Goal: Information Seeking & Learning: Learn about a topic

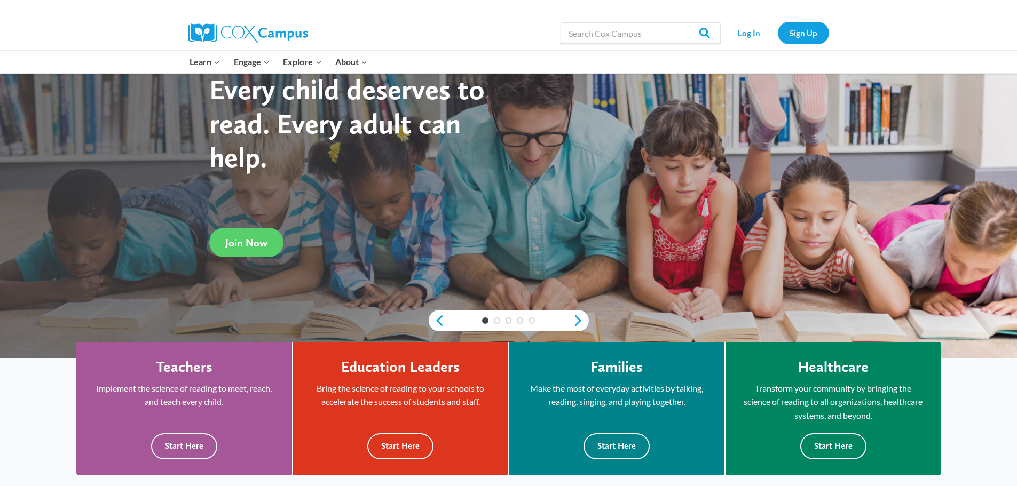
scroll to position [107, 0]
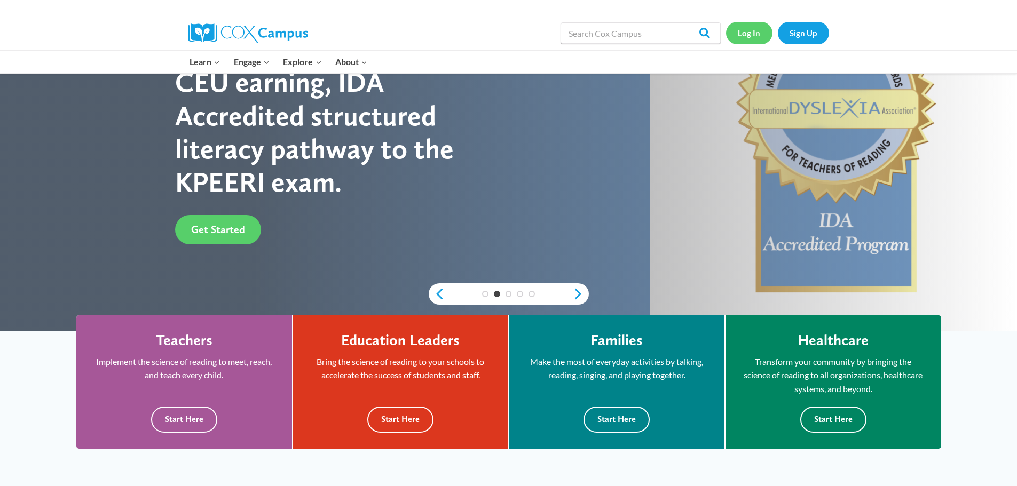
click at [752, 39] on link "Log In" at bounding box center [749, 33] width 46 height 22
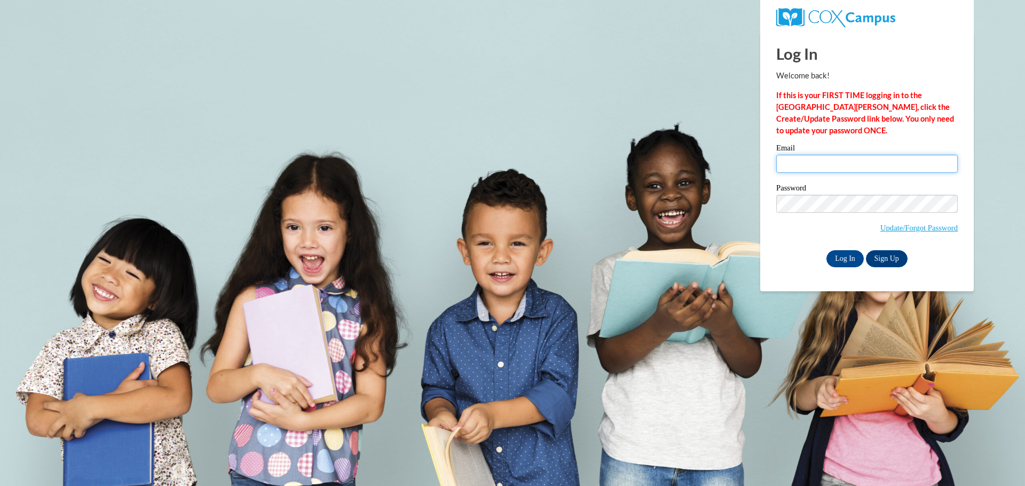
click at [811, 166] on input "Email" at bounding box center [866, 164] width 181 height 18
type input "billiefreiberger@gmail.com"
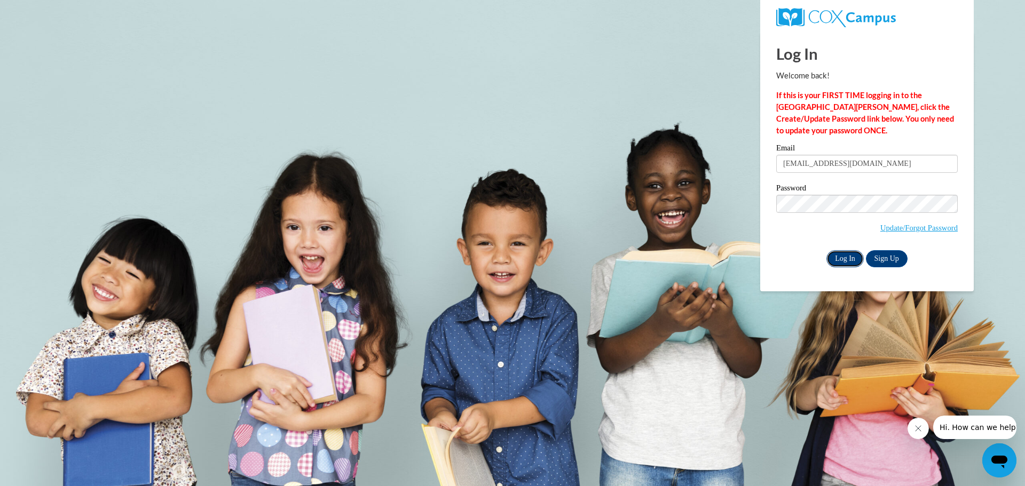
click at [852, 260] on input "Log In" at bounding box center [844, 258] width 37 height 17
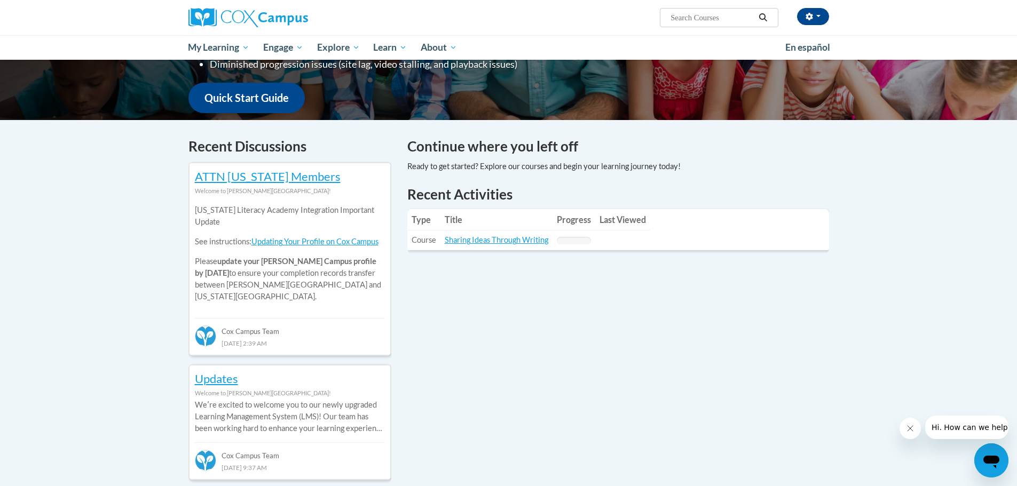
scroll to position [267, 0]
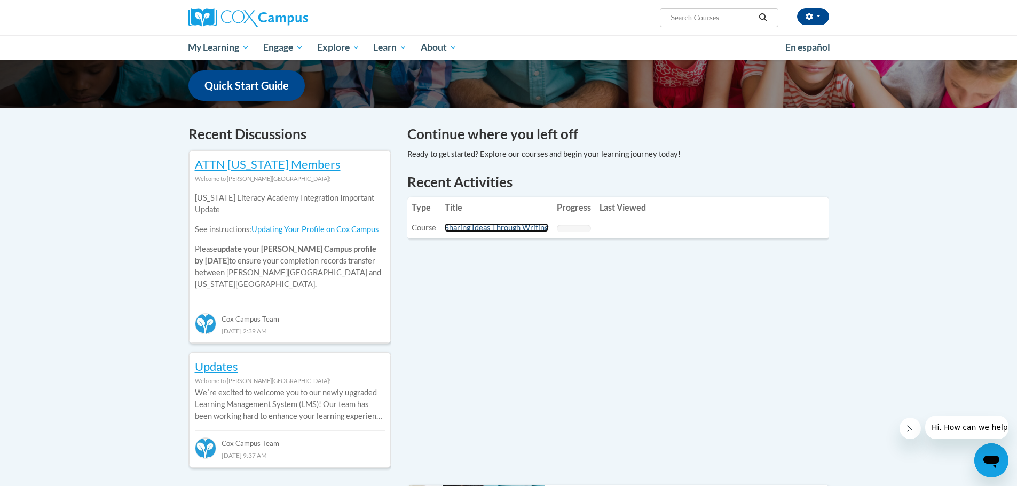
click at [475, 225] on link "Sharing Ideas Through Writing" at bounding box center [497, 227] width 104 height 9
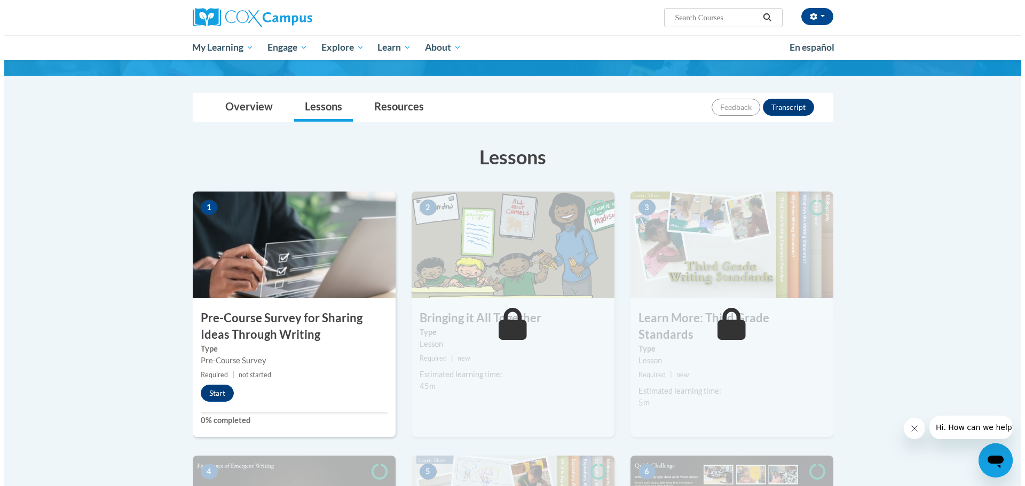
scroll to position [53, 0]
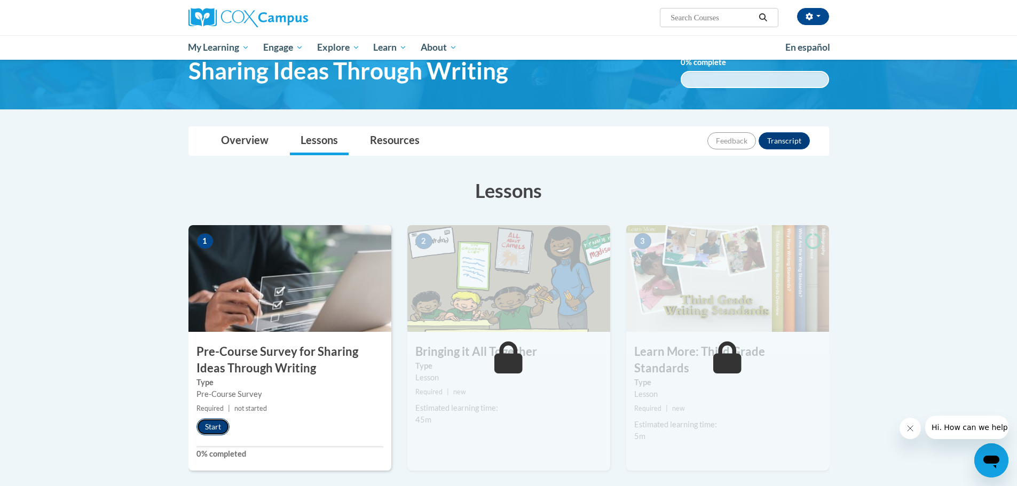
click at [223, 432] on button "Start" at bounding box center [212, 426] width 33 height 17
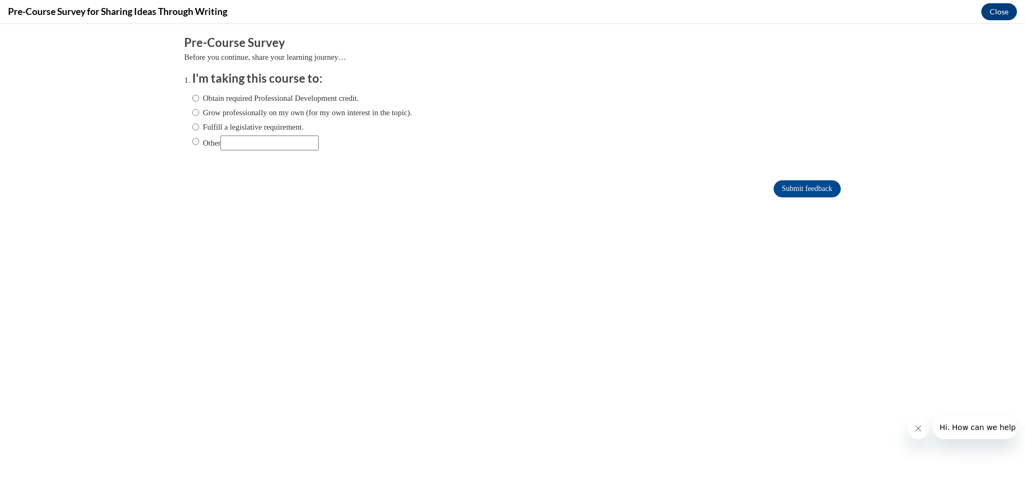
scroll to position [0, 0]
click at [192, 101] on input "Obtain required Professional Development credit." at bounding box center [195, 98] width 7 height 12
radio input "true"
click at [192, 113] on input "Grow professionally on my own (for my own interest in the topic)." at bounding box center [195, 113] width 7 height 12
radio input "true"
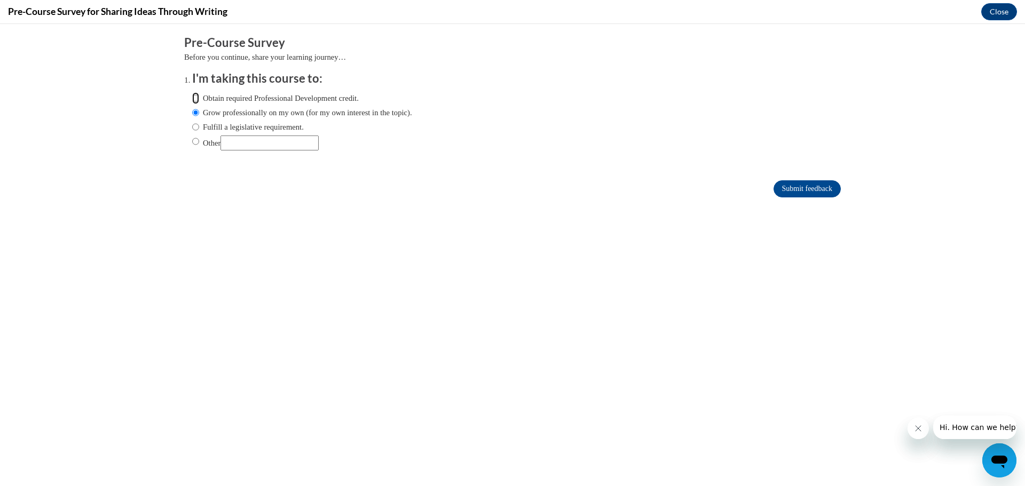
click at [192, 98] on input "Obtain required Professional Development credit." at bounding box center [195, 98] width 7 height 12
radio input "true"
click at [821, 189] on input "Submit feedback" at bounding box center [806, 188] width 67 height 17
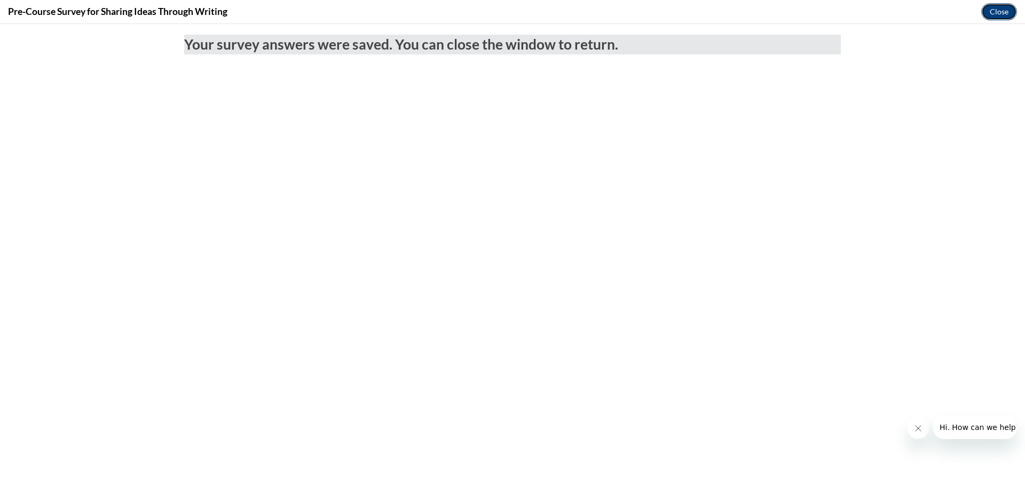
click at [996, 9] on button "Close" at bounding box center [999, 11] width 36 height 17
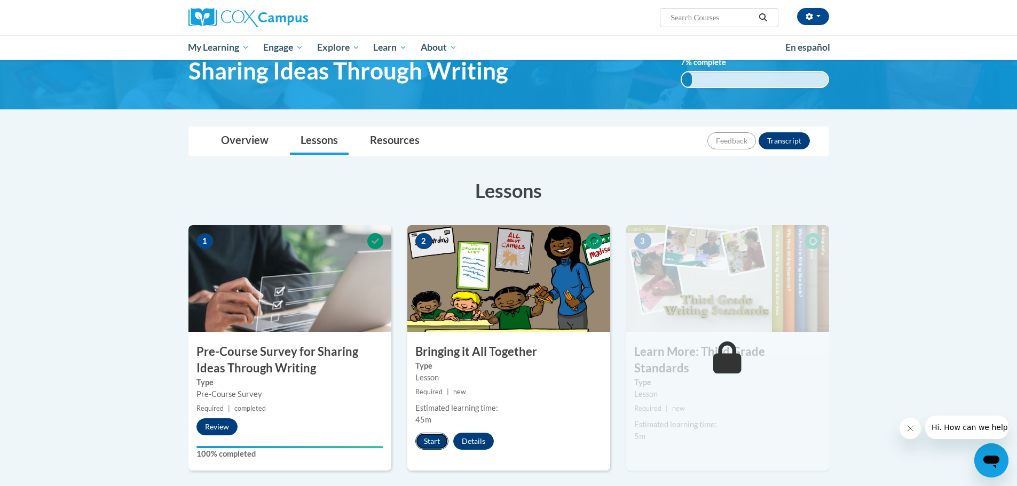
click at [434, 443] on button "Start" at bounding box center [431, 441] width 33 height 17
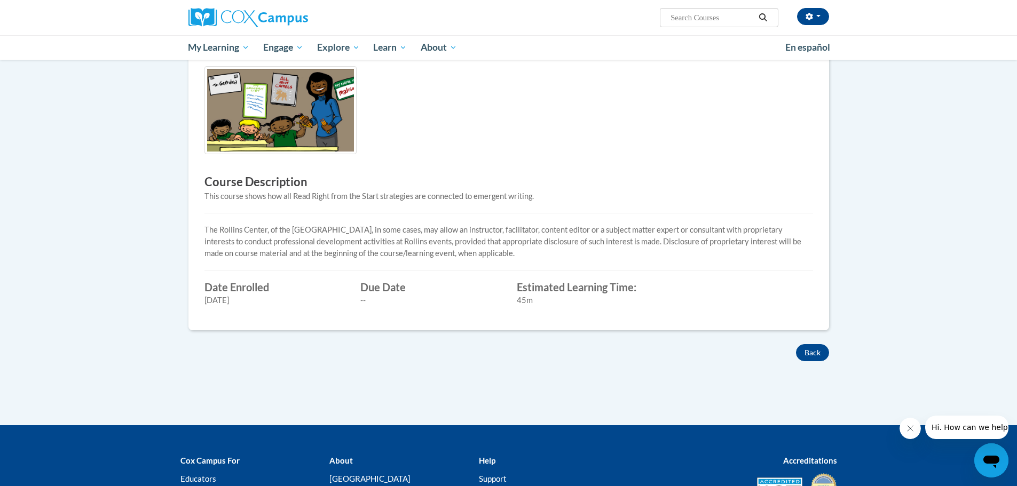
scroll to position [213, 0]
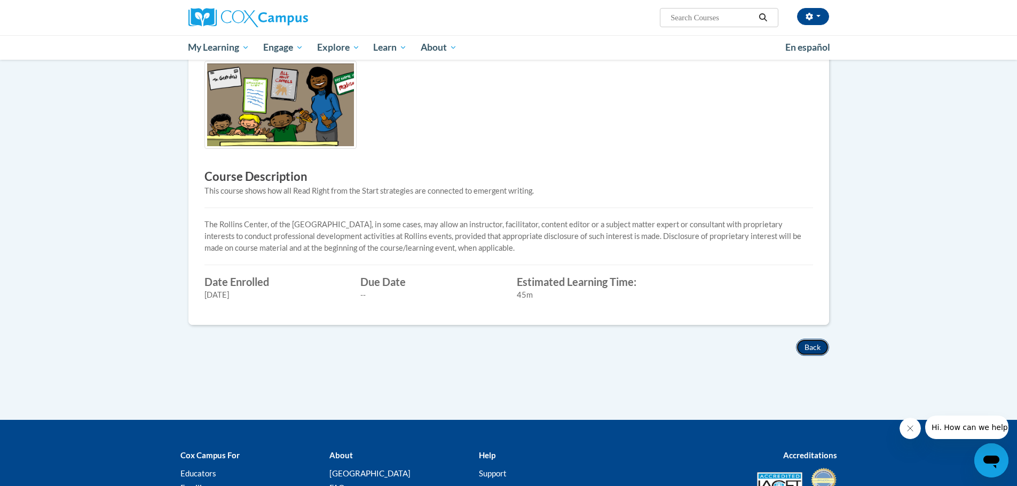
click at [815, 348] on button "Back" at bounding box center [812, 347] width 33 height 17
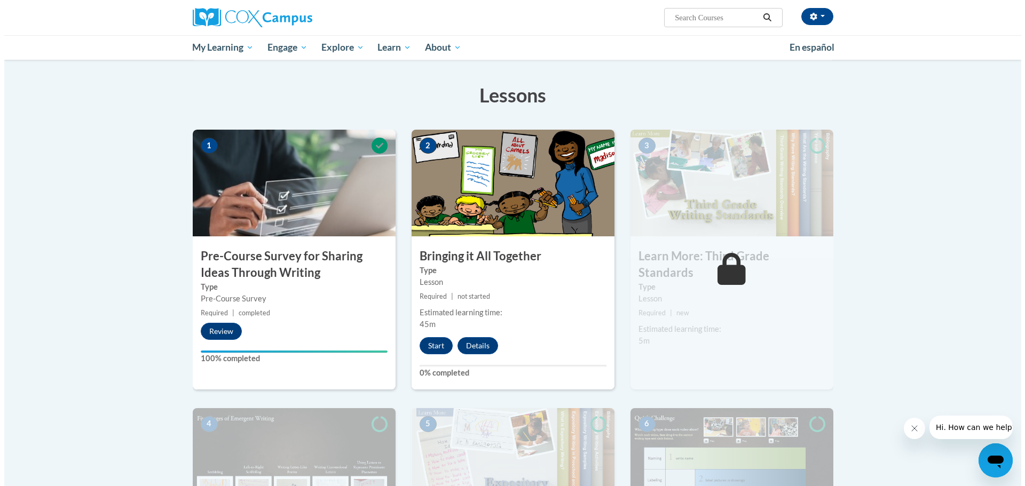
scroll to position [160, 0]
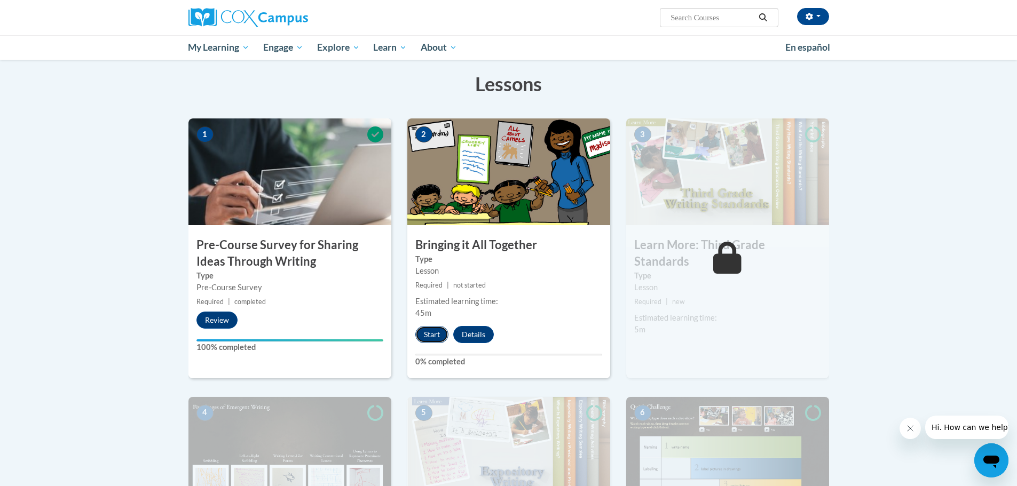
click at [431, 335] on button "Start" at bounding box center [431, 334] width 33 height 17
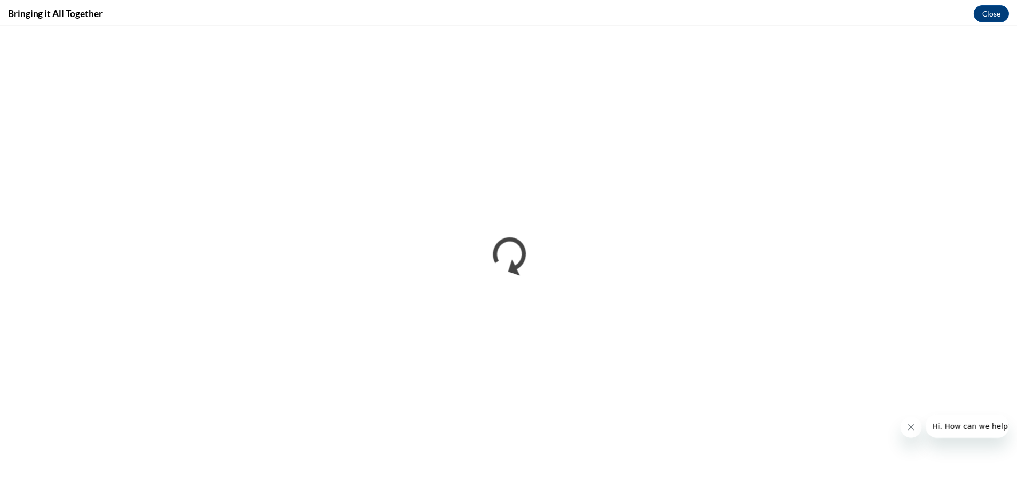
scroll to position [0, 0]
click at [988, 15] on button "Close" at bounding box center [999, 11] width 36 height 17
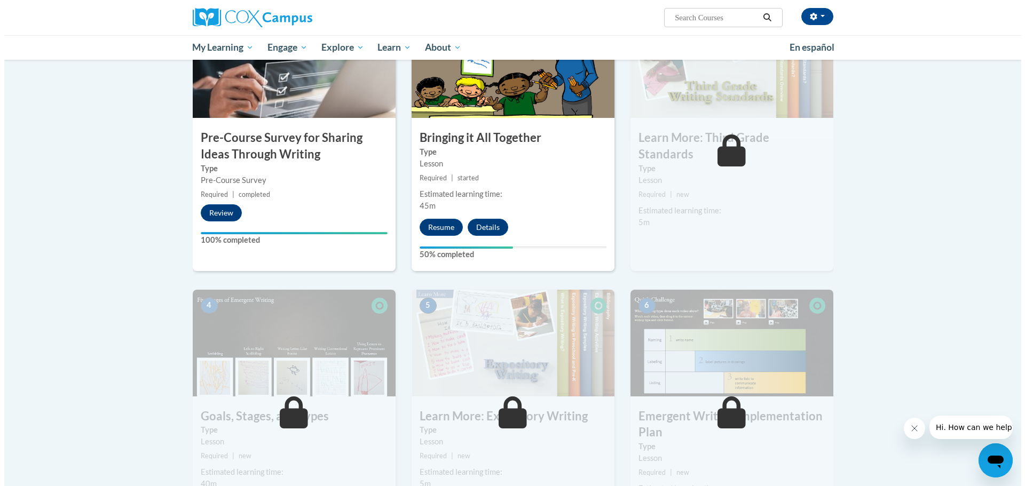
scroll to position [267, 0]
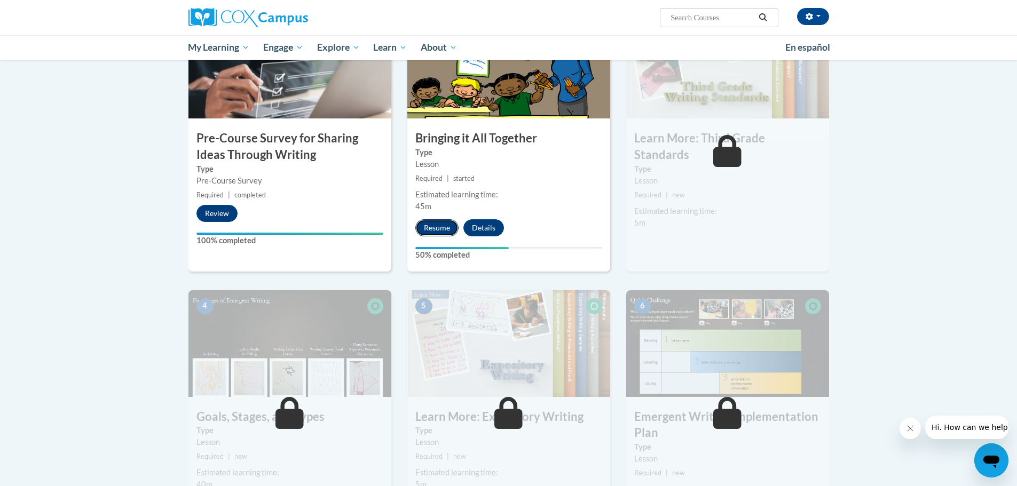
click at [427, 229] on button "Resume" at bounding box center [436, 227] width 43 height 17
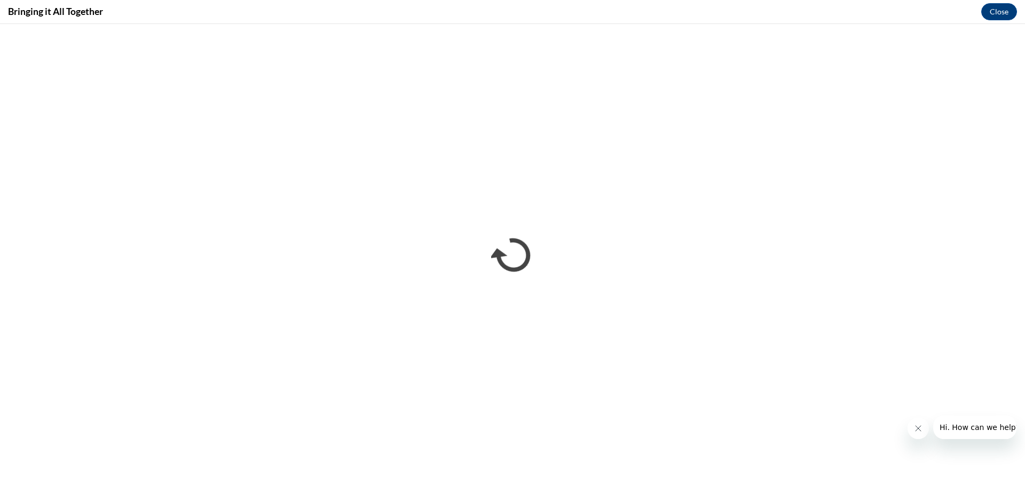
scroll to position [0, 0]
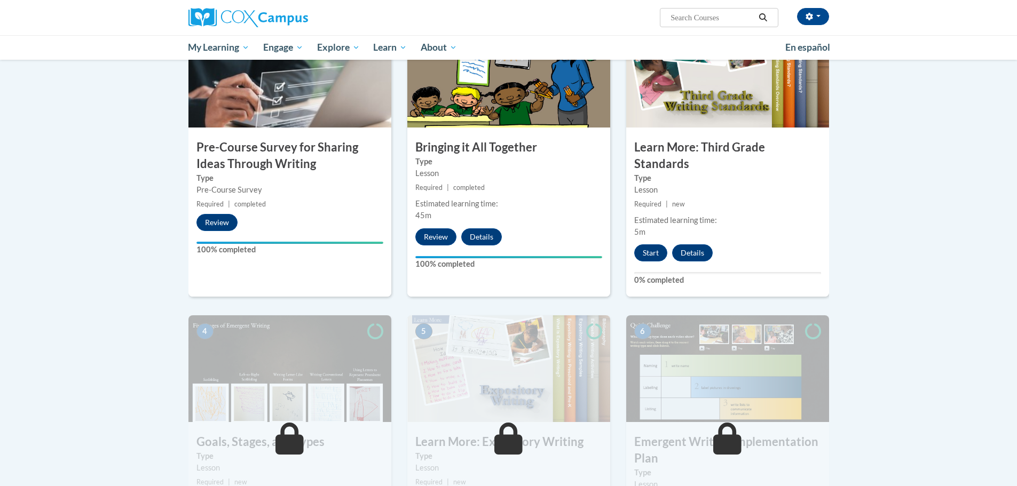
scroll to position [267, 0]
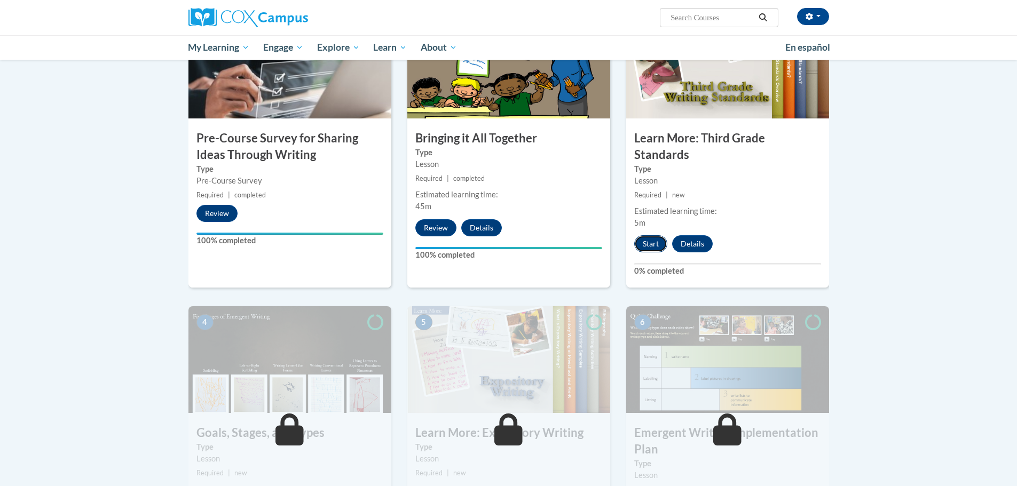
click at [660, 235] on button "Start" at bounding box center [650, 243] width 33 height 17
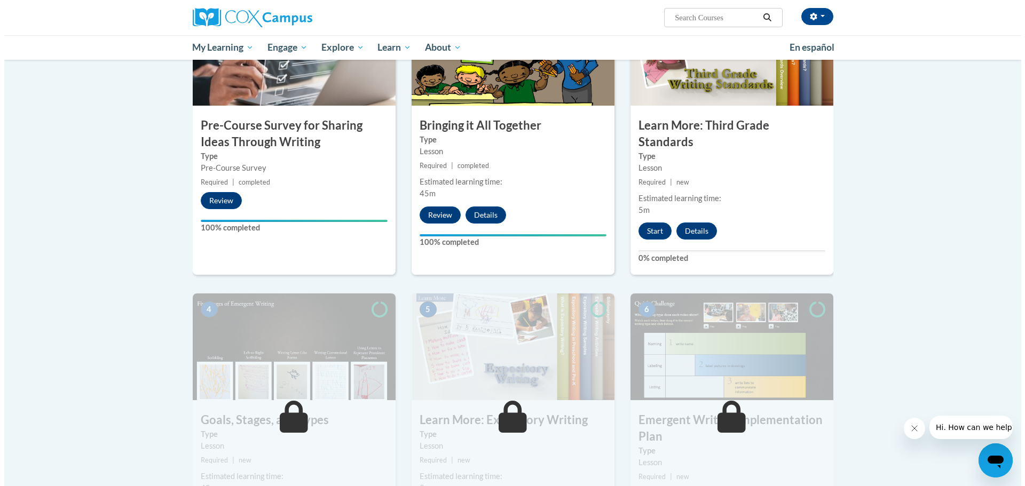
scroll to position [267, 0]
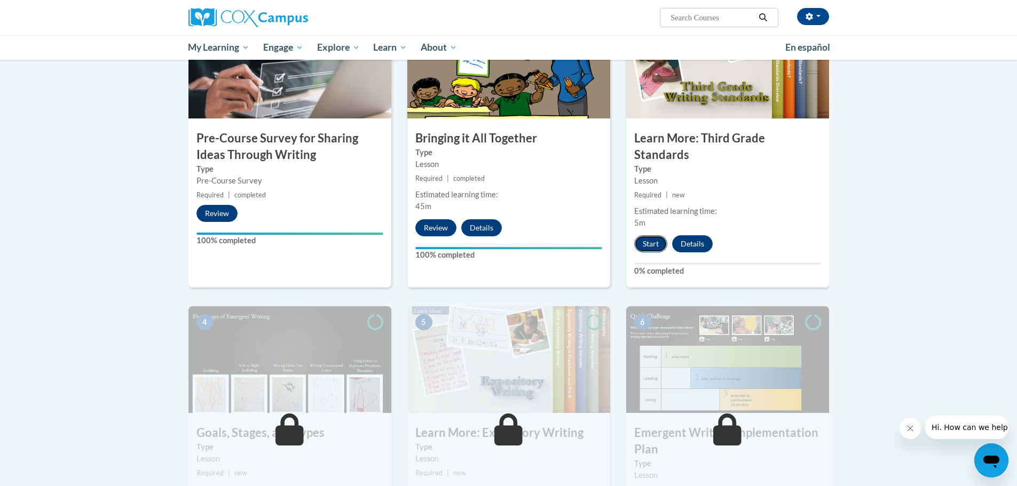
click at [650, 235] on button "Start" at bounding box center [650, 243] width 33 height 17
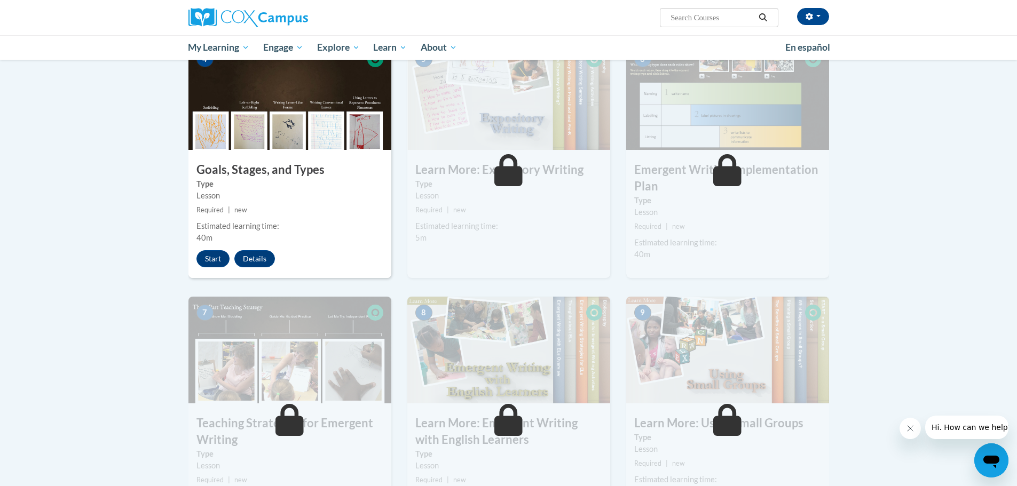
scroll to position [534, 0]
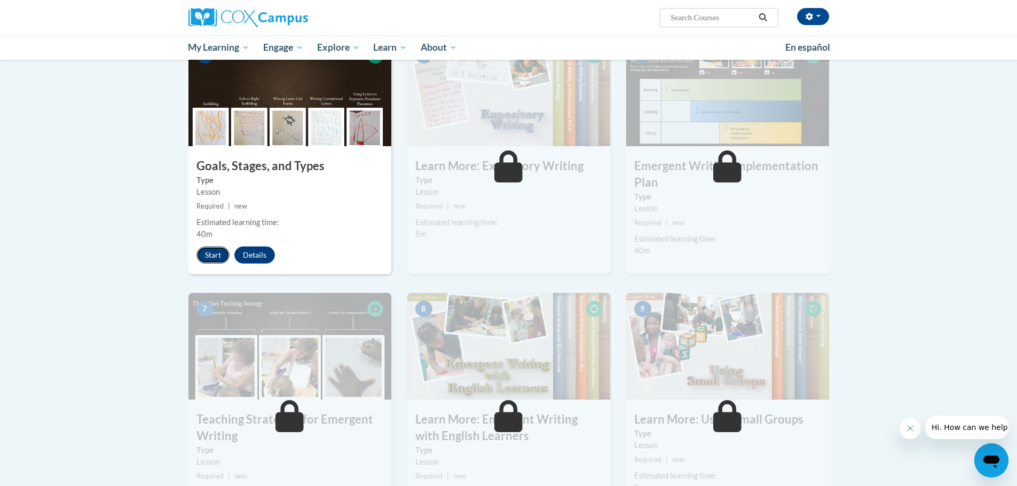
click at [220, 247] on button "Start" at bounding box center [212, 255] width 33 height 17
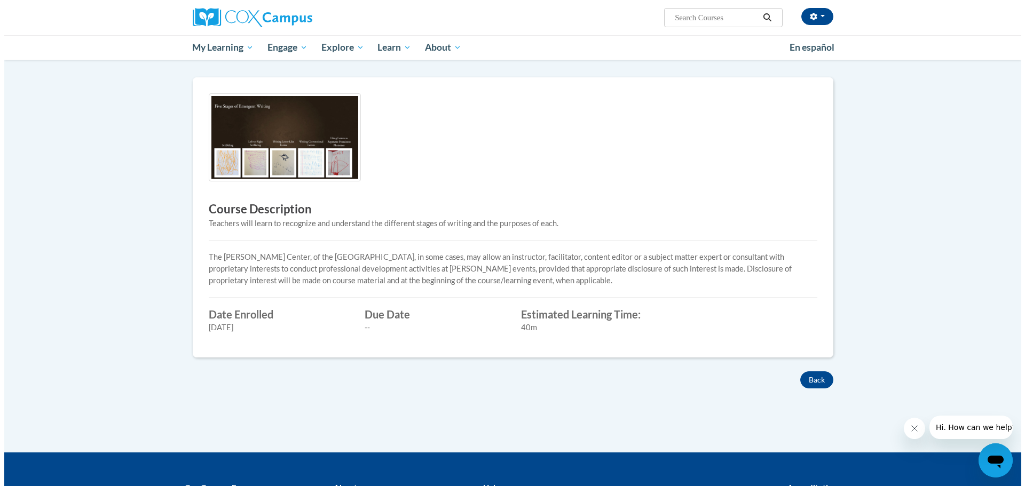
scroll to position [53, 0]
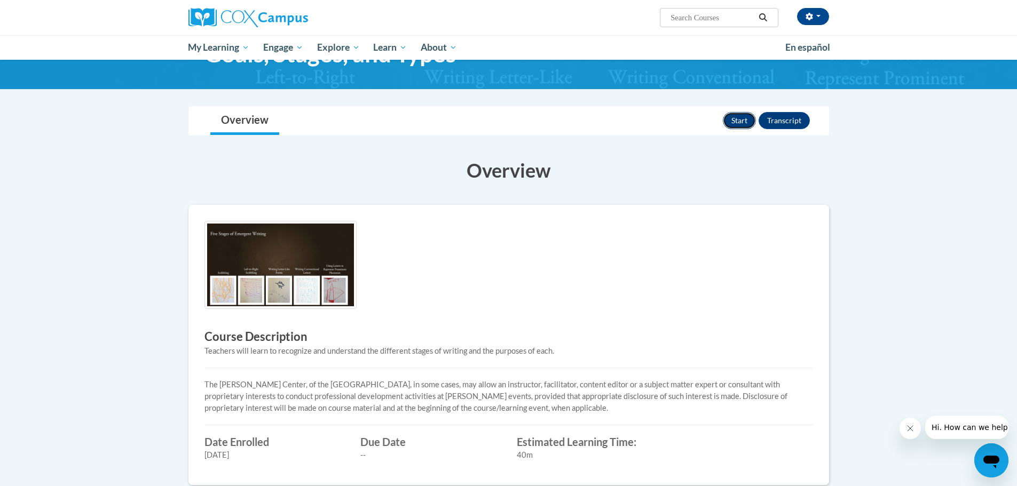
click at [749, 123] on button "Start" at bounding box center [739, 120] width 33 height 17
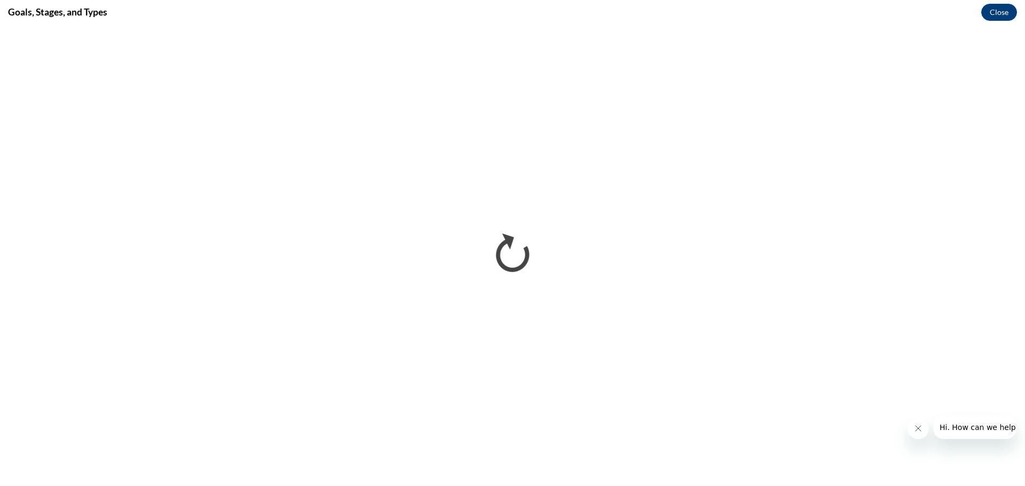
scroll to position [0, 0]
